Goal: Information Seeking & Learning: Learn about a topic

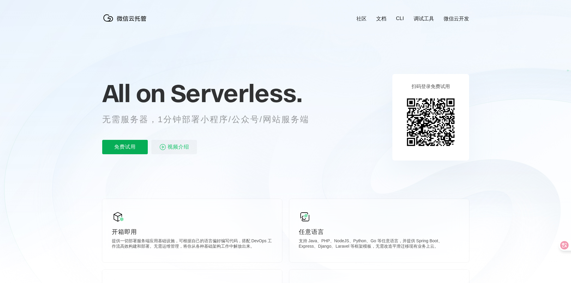
scroll to position [0, 1066]
click at [139, 122] on p "无需服务器，1分钟部署小程序/公众号/网站服务端" at bounding box center [211, 120] width 218 height 12
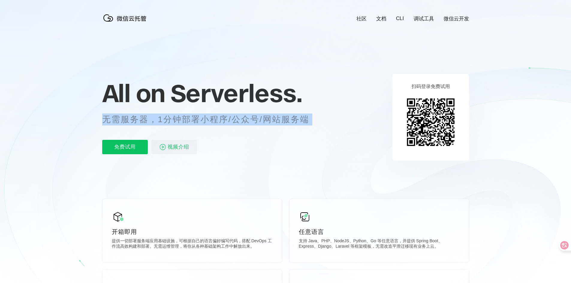
click at [139, 122] on p "无需服务器，1分钟部署小程序/公众号/网站服务端" at bounding box center [211, 120] width 218 height 12
click at [195, 121] on p "无需服务器，1分钟部署小程序/公众号/网站服务端" at bounding box center [211, 120] width 218 height 12
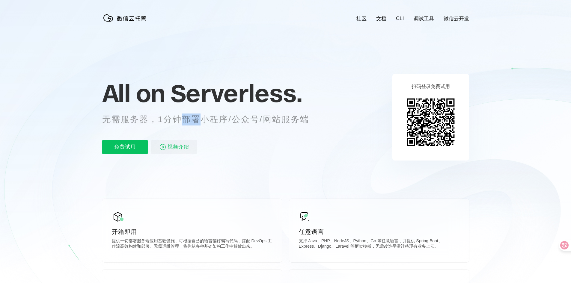
click at [195, 121] on p "无需服务器，1分钟部署小程序/公众号/网站服务端" at bounding box center [211, 120] width 218 height 12
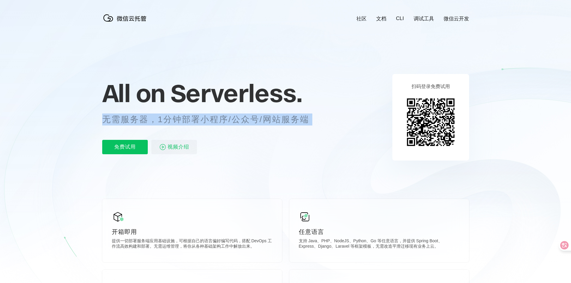
click at [195, 121] on p "无需服务器，1分钟部署小程序/公众号/网站服务端" at bounding box center [211, 120] width 218 height 12
click at [201, 120] on p "无需服务器，1分钟部署小程序/公众号/网站服务端" at bounding box center [211, 120] width 218 height 12
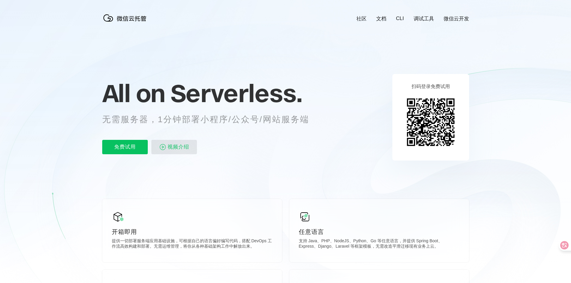
click at [183, 148] on span "视频介绍" at bounding box center [179, 147] width 22 height 14
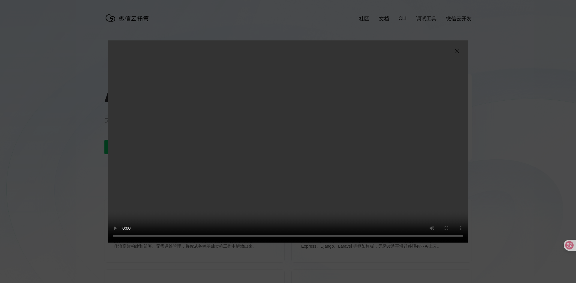
click at [238, 136] on video "抱歉，您的浏览器暂不支持播放此视频" at bounding box center [288, 141] width 360 height 202
click at [297, 163] on video "抱歉，您的浏览器暂不支持播放此视频" at bounding box center [288, 141] width 360 height 202
click at [305, 160] on video "抱歉，您的浏览器暂不支持播放此视频" at bounding box center [288, 141] width 360 height 202
click at [488, 213] on div "抱歉，您的浏览器暂不支持播放此视频" at bounding box center [288, 141] width 576 height 283
click at [267, 147] on video "抱歉，您的浏览器暂不支持播放此视频" at bounding box center [288, 141] width 360 height 202
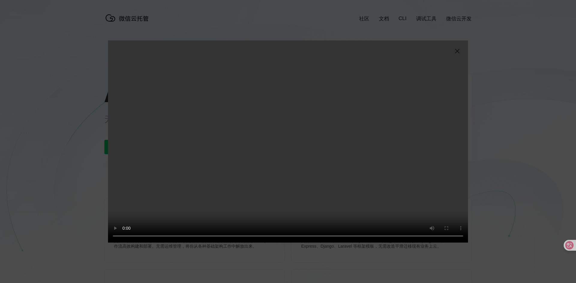
click at [456, 50] on img at bounding box center [456, 51] width 7 height 7
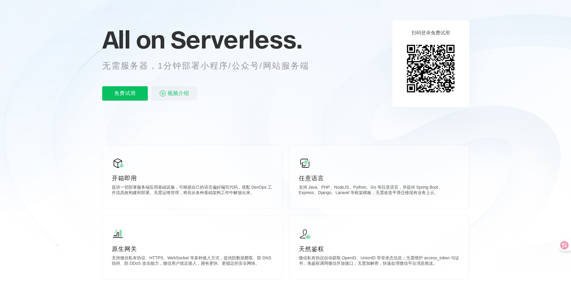
scroll to position [30, 0]
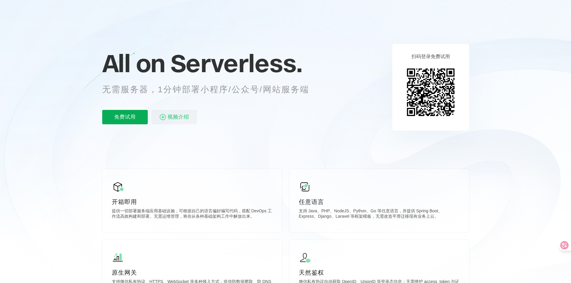
click at [123, 115] on p "免费试用" at bounding box center [125, 117] width 46 height 14
